Goal: Information Seeking & Learning: Learn about a topic

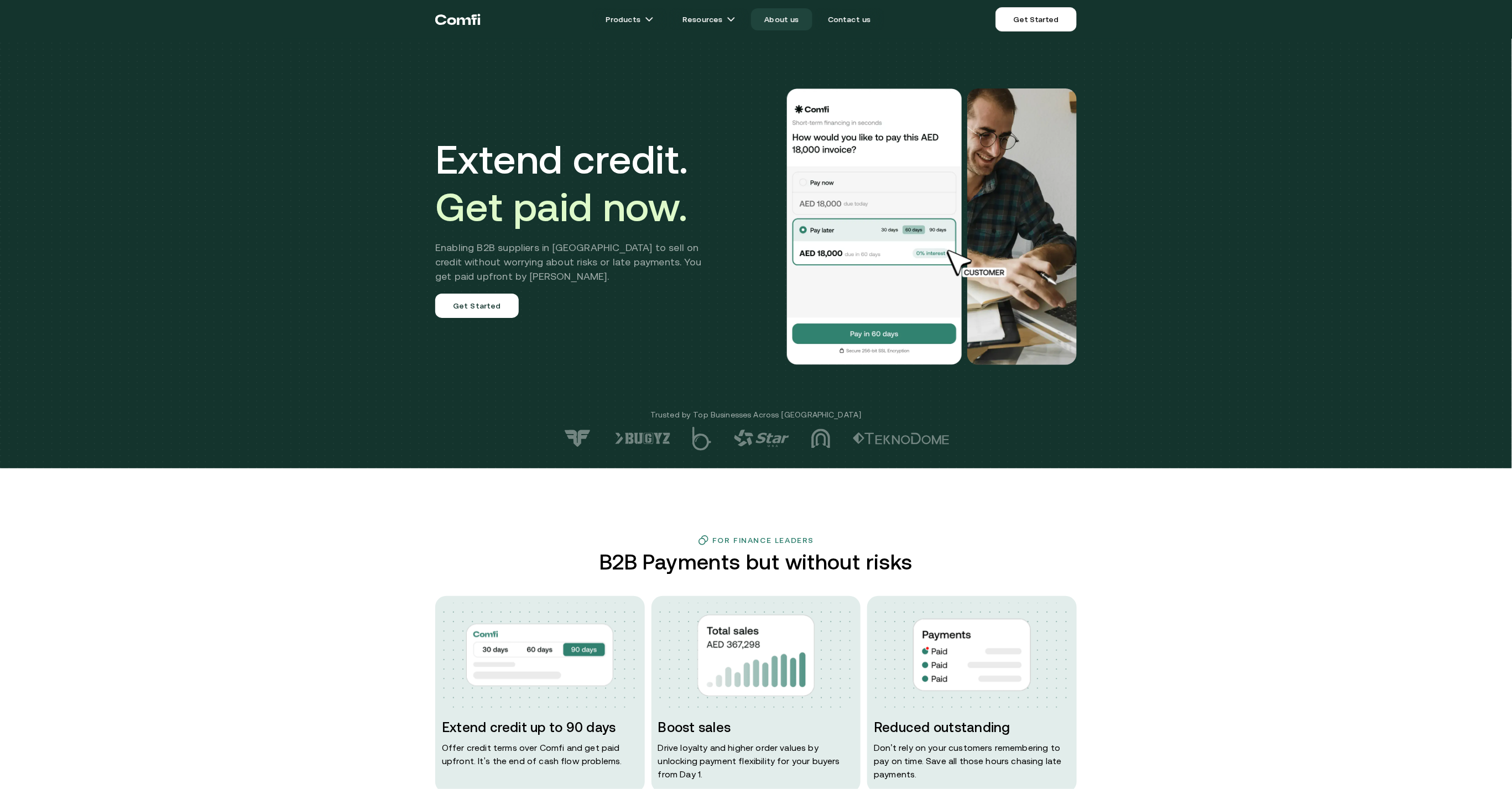
click at [770, 19] on link "About us" at bounding box center [782, 19] width 61 height 22
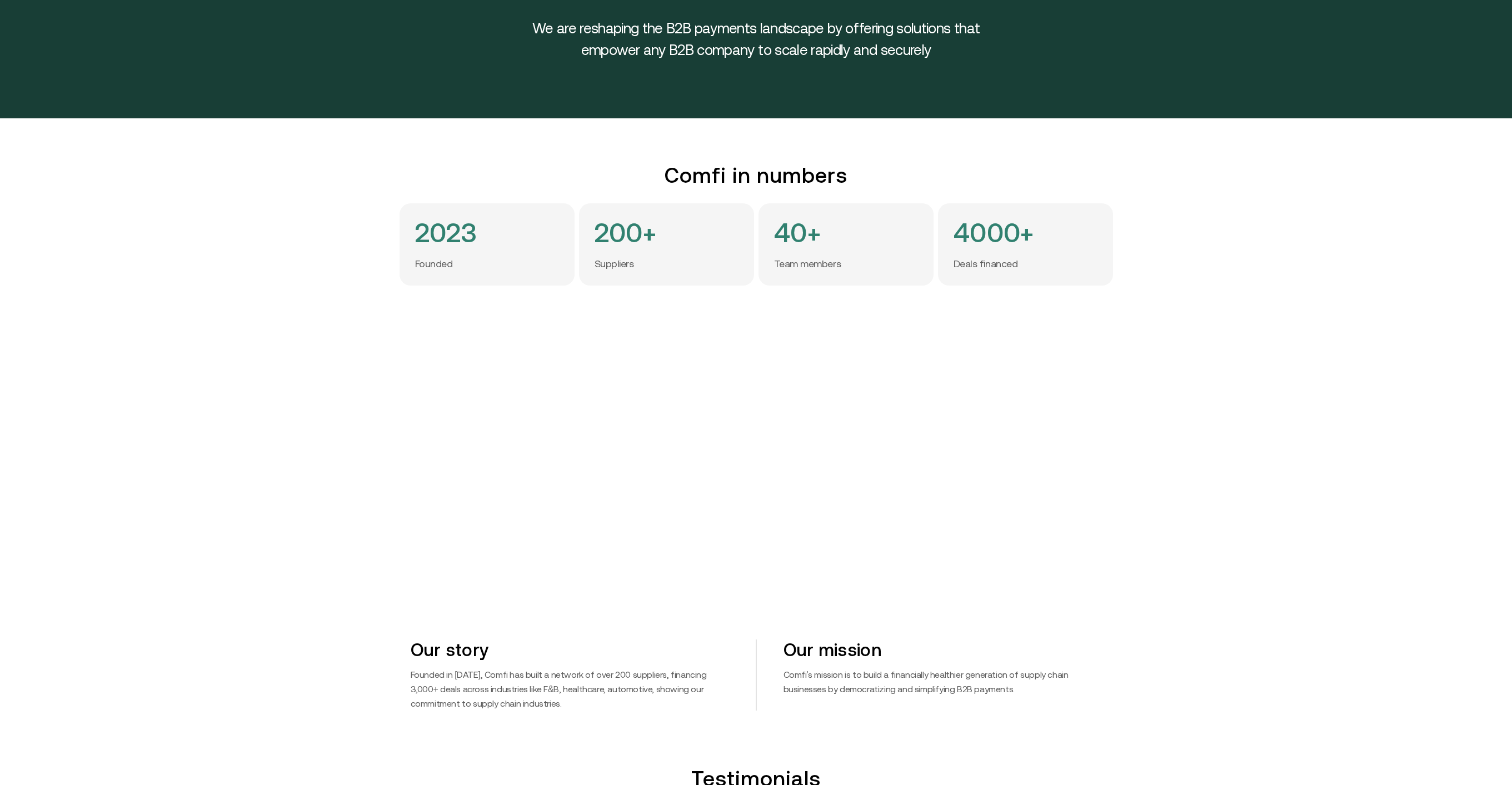
scroll to position [235, 0]
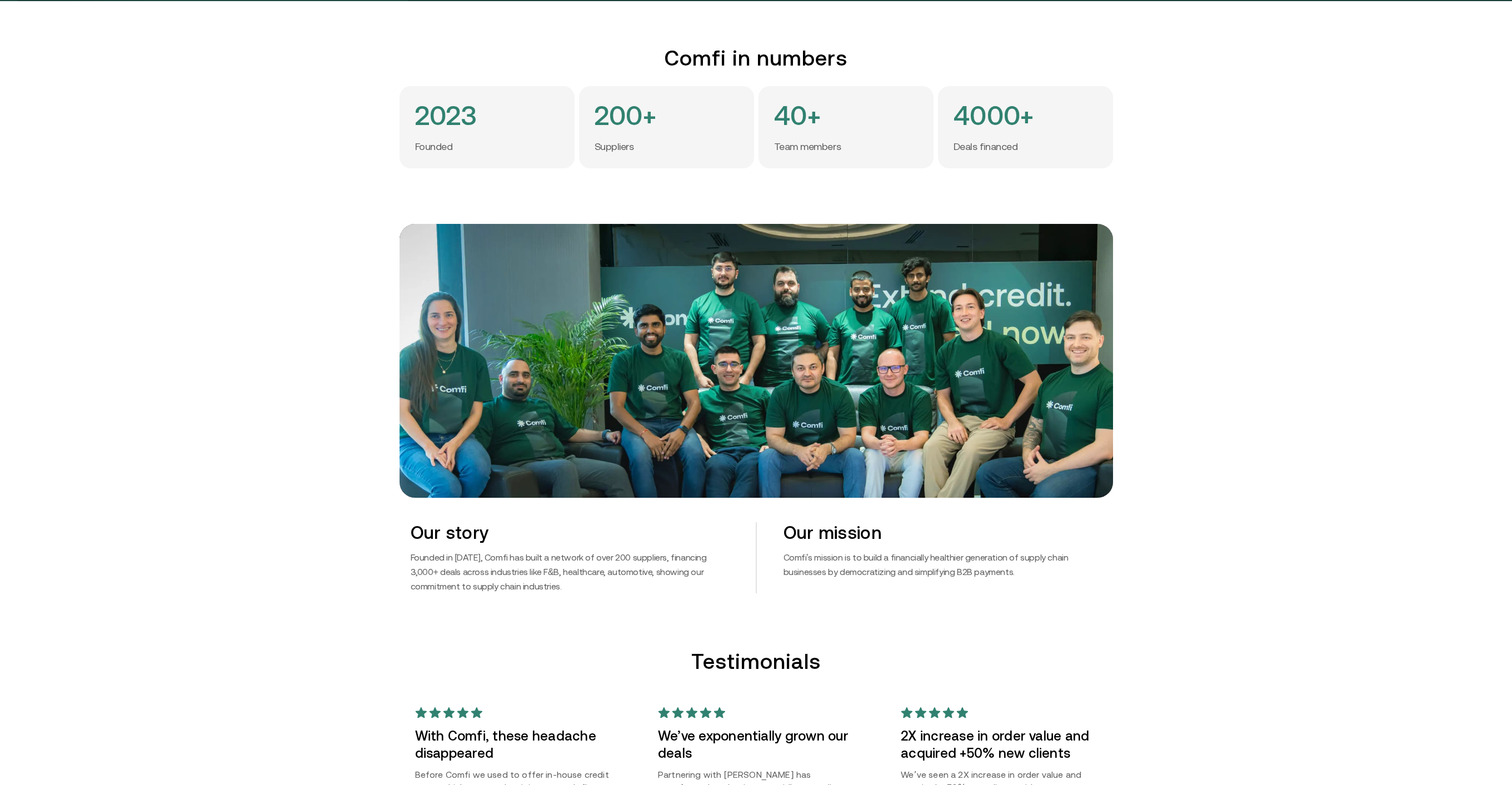
click at [837, 396] on img at bounding box center [756, 361] width 714 height 274
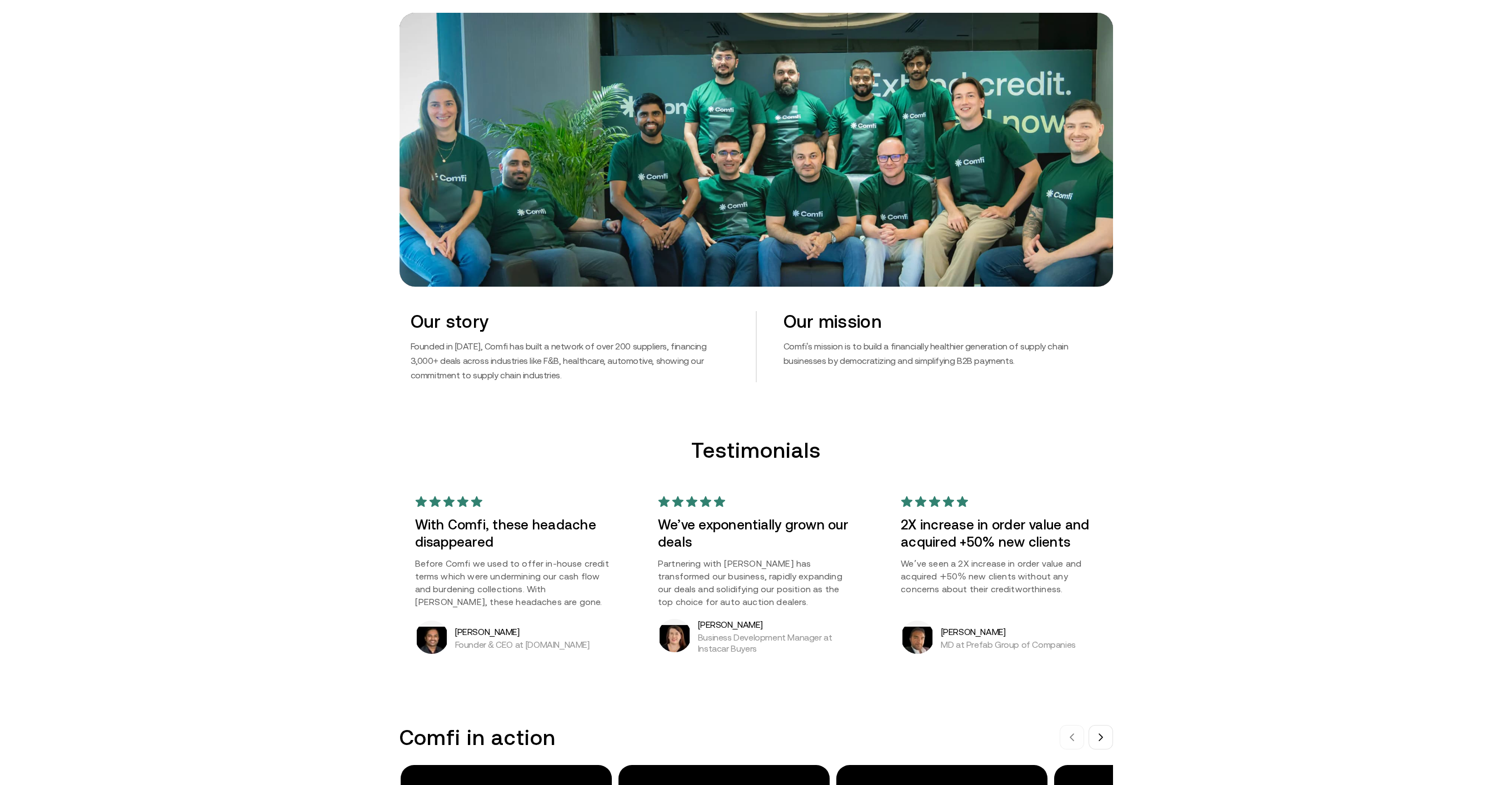
scroll to position [543, 0]
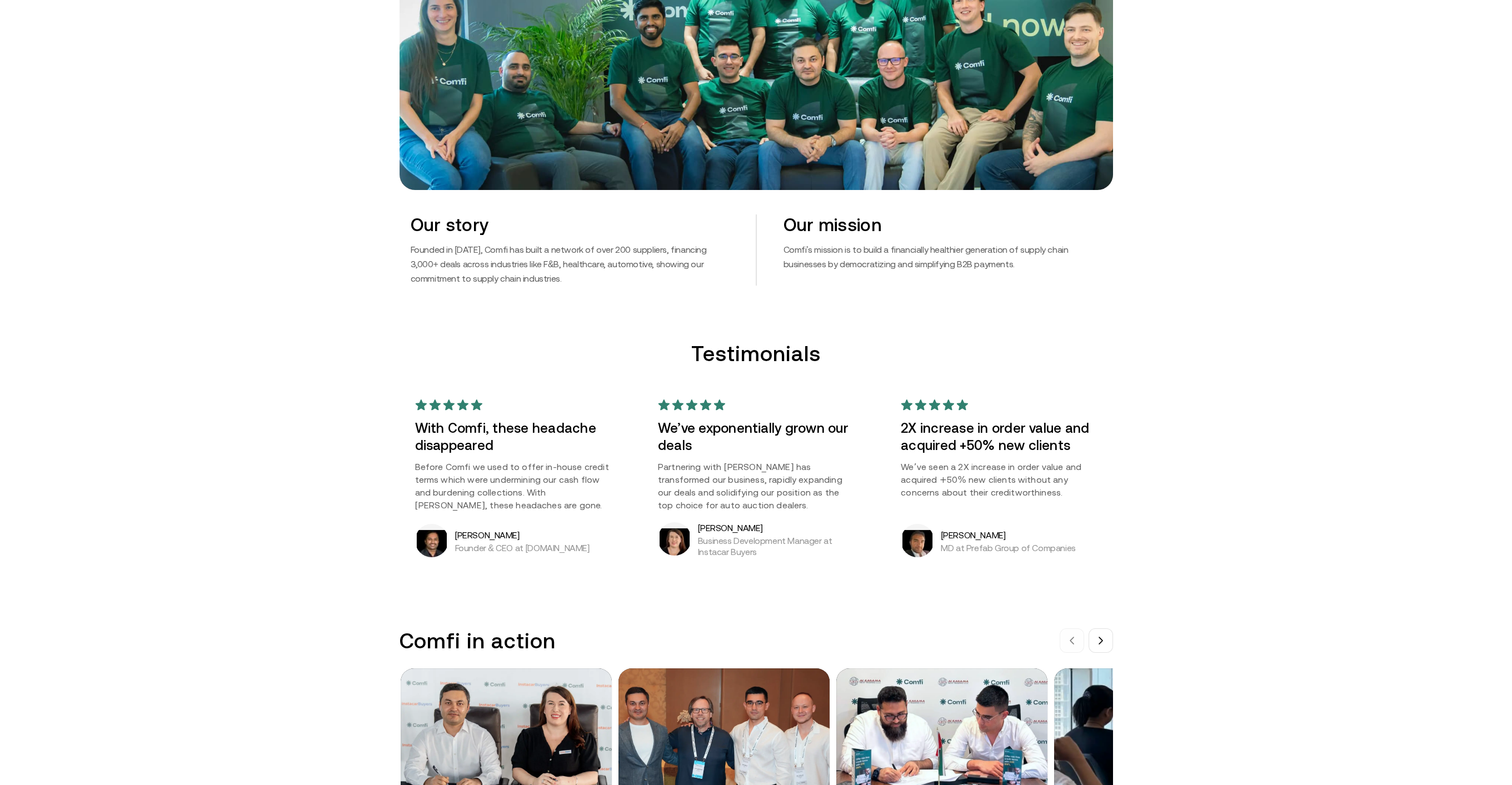
drag, startPoint x: 704, startPoint y: 403, endPoint x: 650, endPoint y: 400, distance: 54.1
click at [650, 400] on div "We’ve exponentially grown our deals Partnering with [PERSON_NAME] has transform…" at bounding box center [755, 478] width 227 height 189
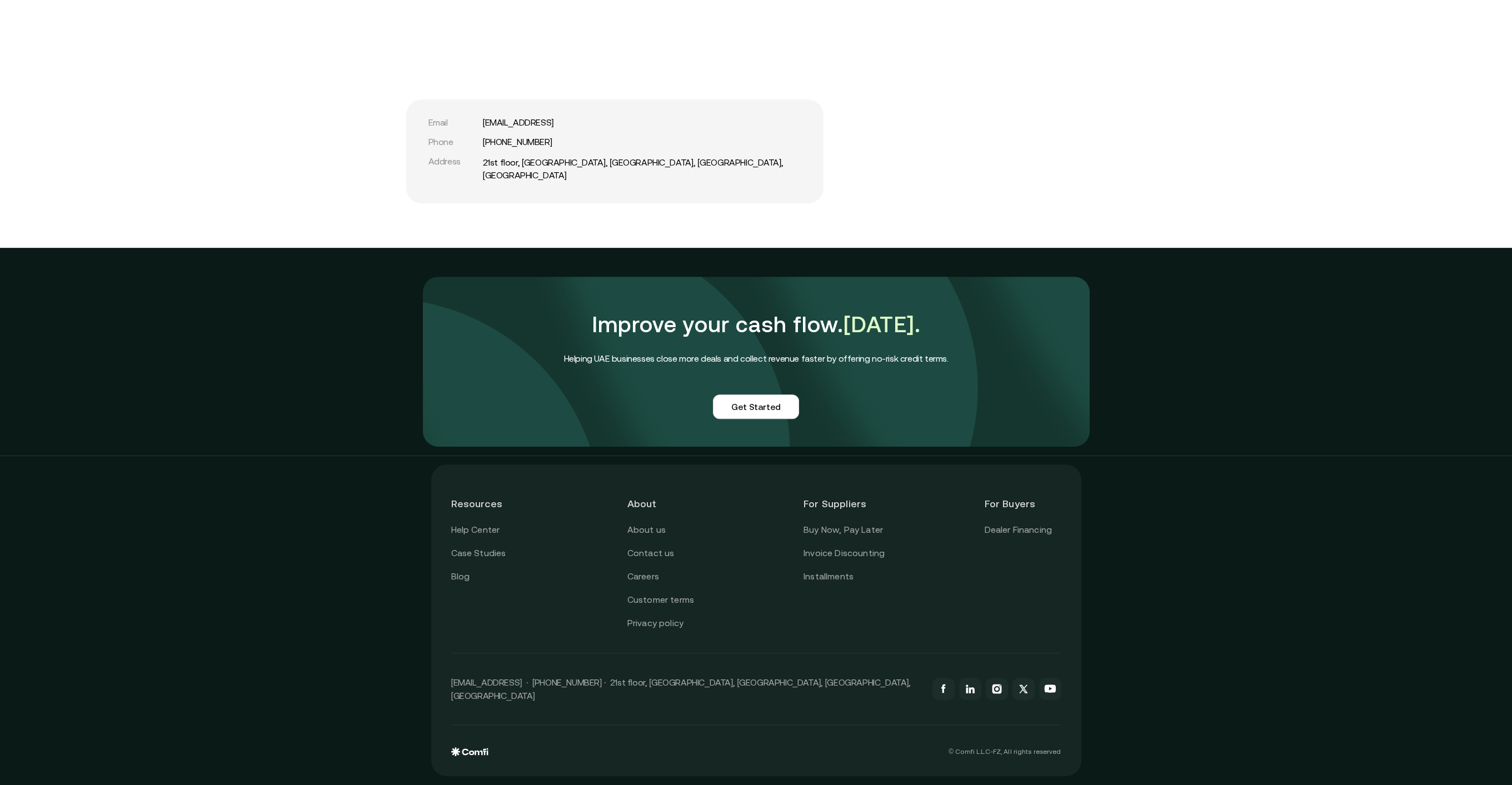
scroll to position [2423, 0]
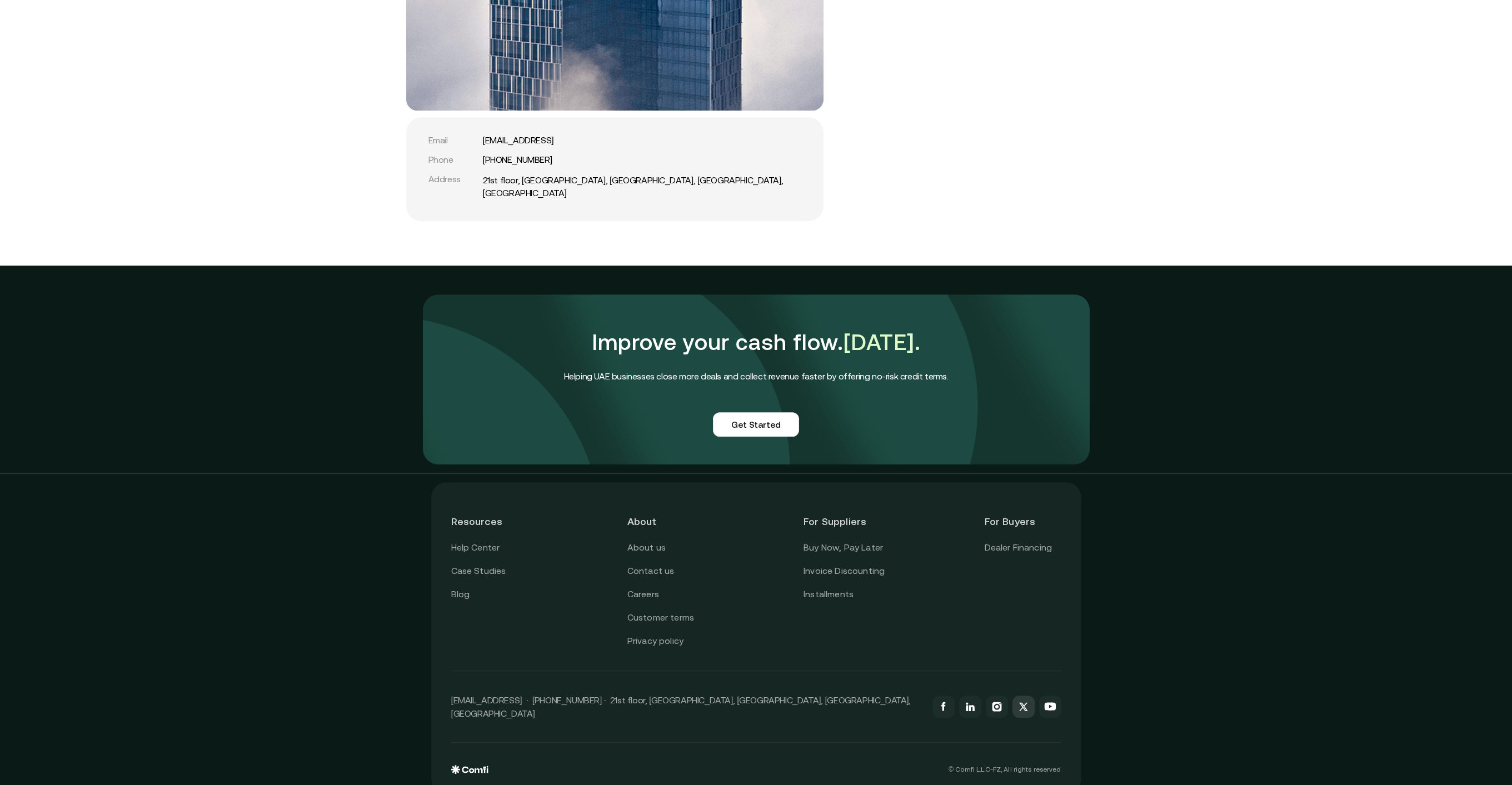
click at [1020, 700] on icon at bounding box center [1023, 707] width 14 height 14
click at [1001, 702] on icon at bounding box center [997, 707] width 9 height 9
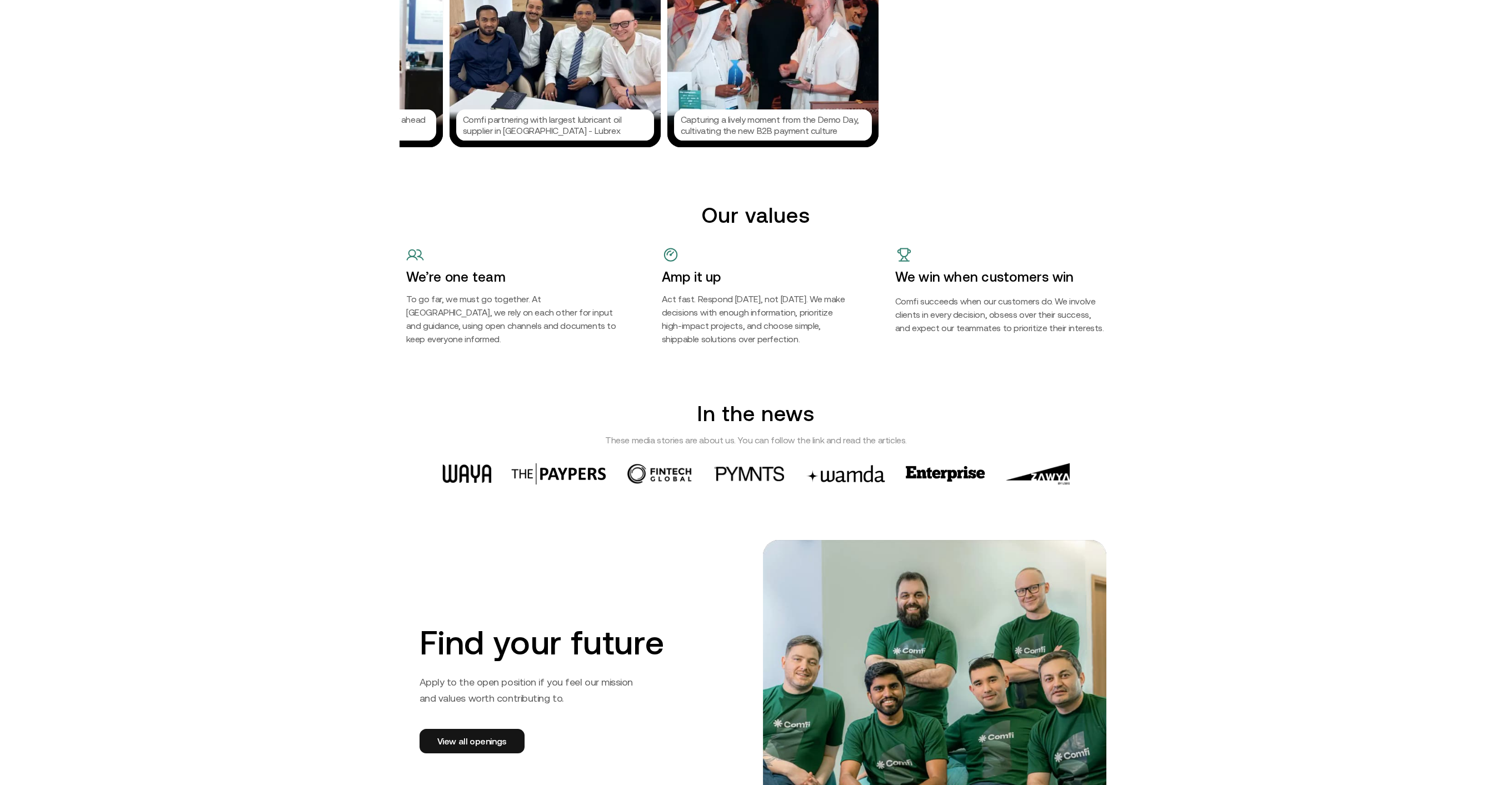
scroll to position [0, 0]
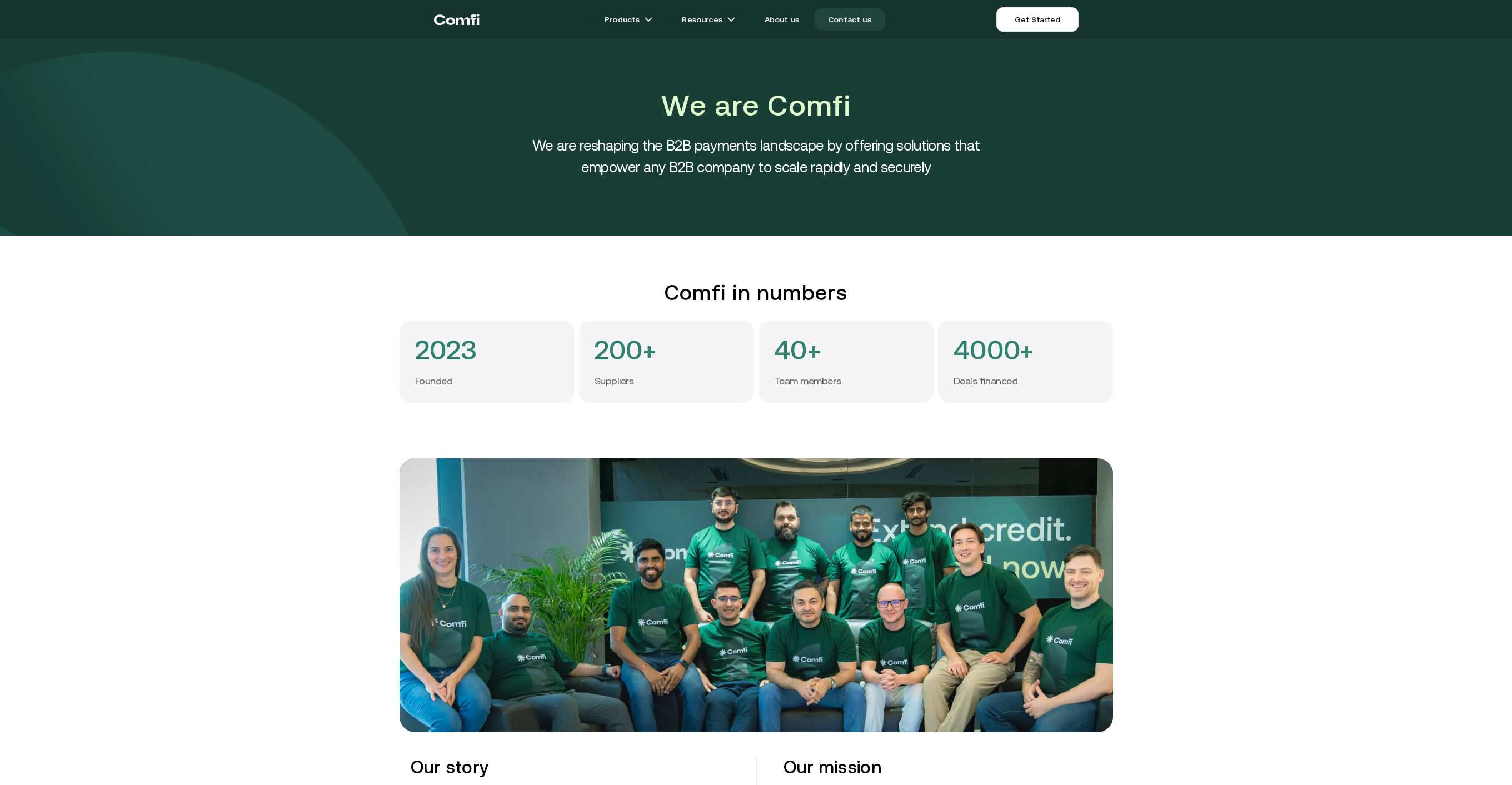
click at [861, 21] on link "Contact us" at bounding box center [849, 19] width 70 height 22
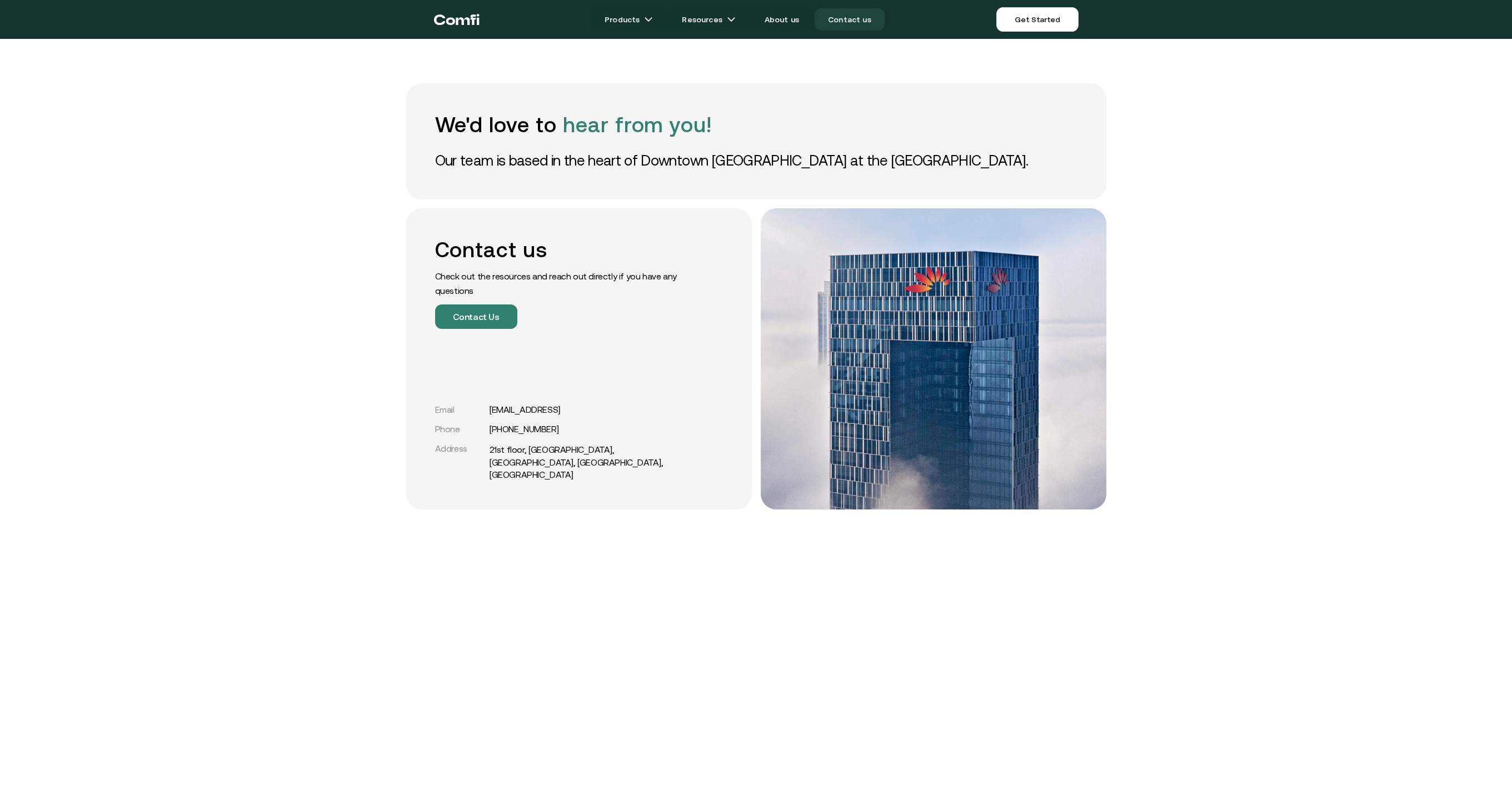
click at [411, 241] on div "Contact us Check out the resources and reach out directly if you have any quest…" at bounding box center [579, 359] width 346 height 301
click at [774, 24] on link "About us" at bounding box center [782, 19] width 61 height 22
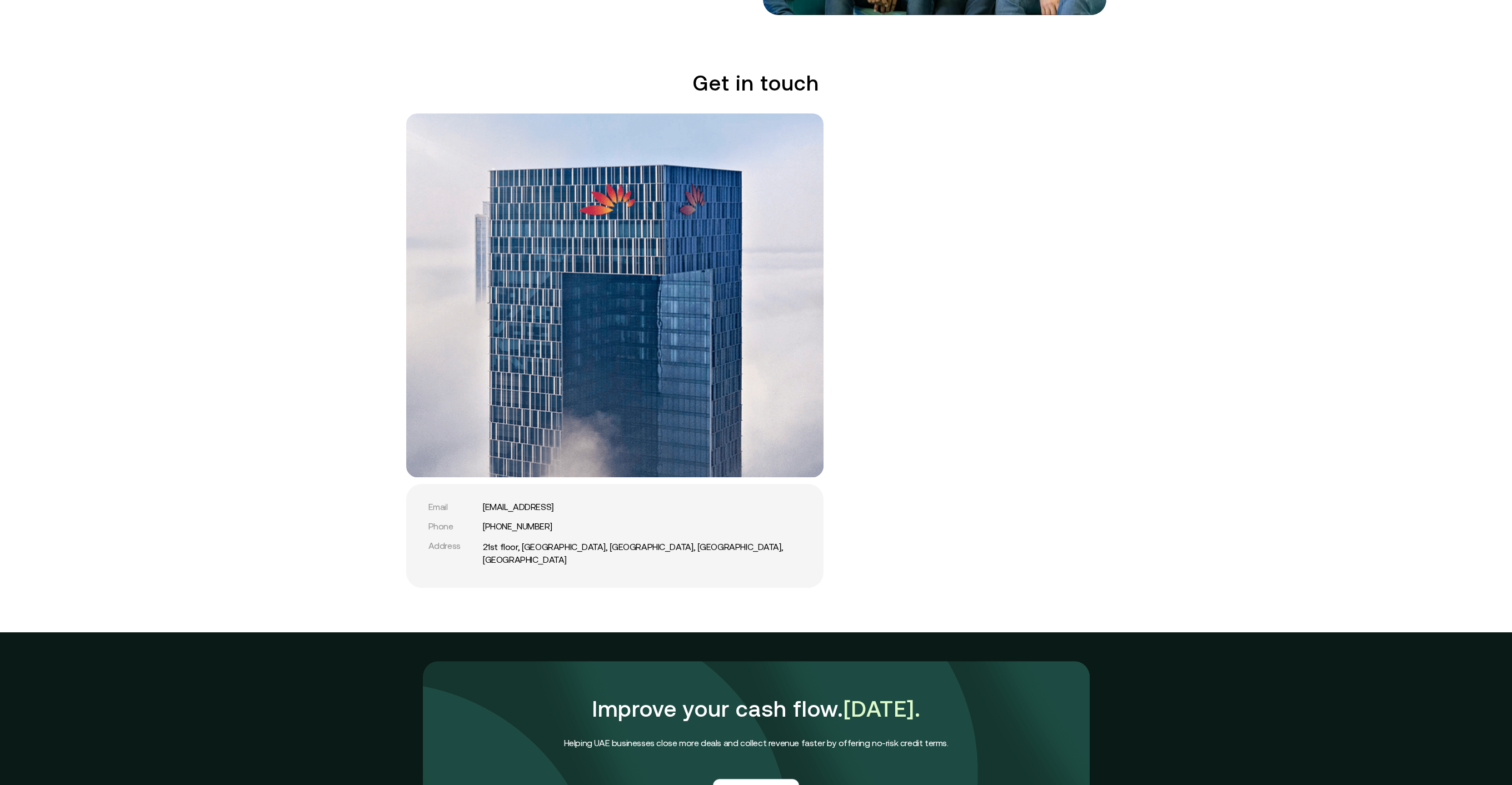
scroll to position [2058, 0]
